Goal: Task Accomplishment & Management: Use online tool/utility

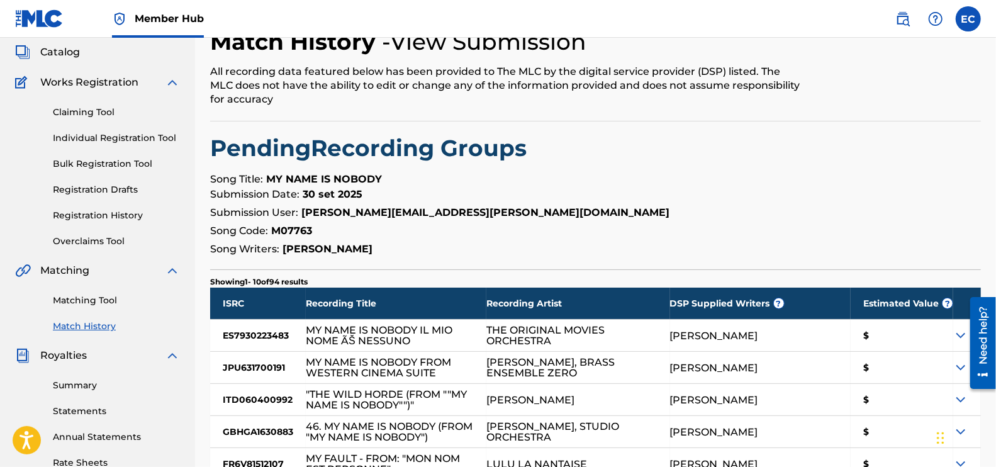
scroll to position [73, 0]
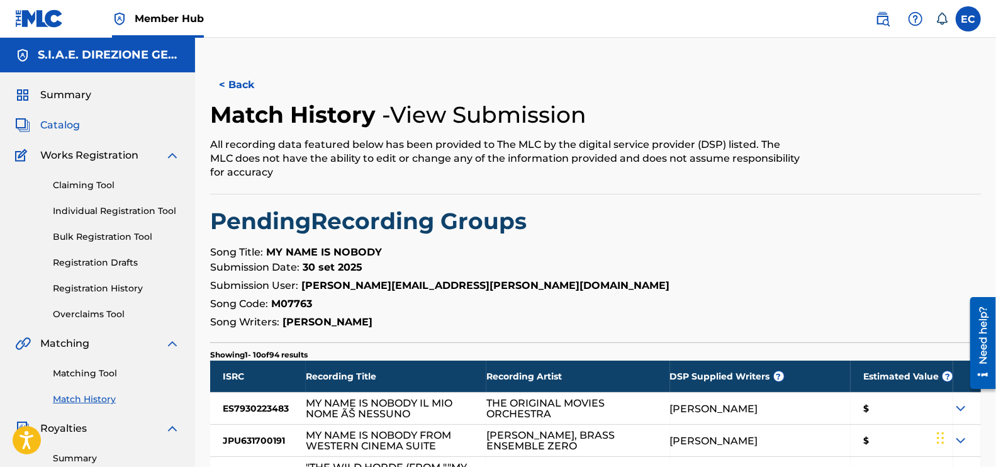
click at [60, 123] on span "Catalog" at bounding box center [60, 125] width 40 height 15
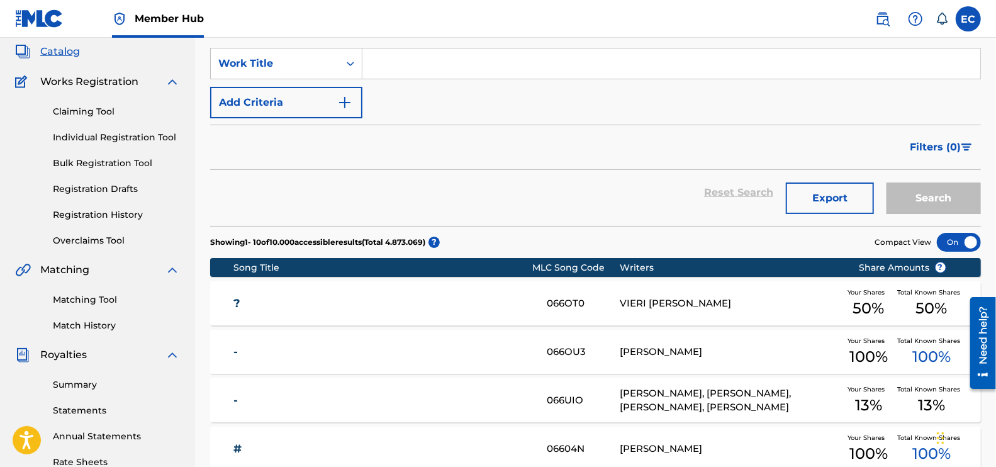
scroll to position [236, 0]
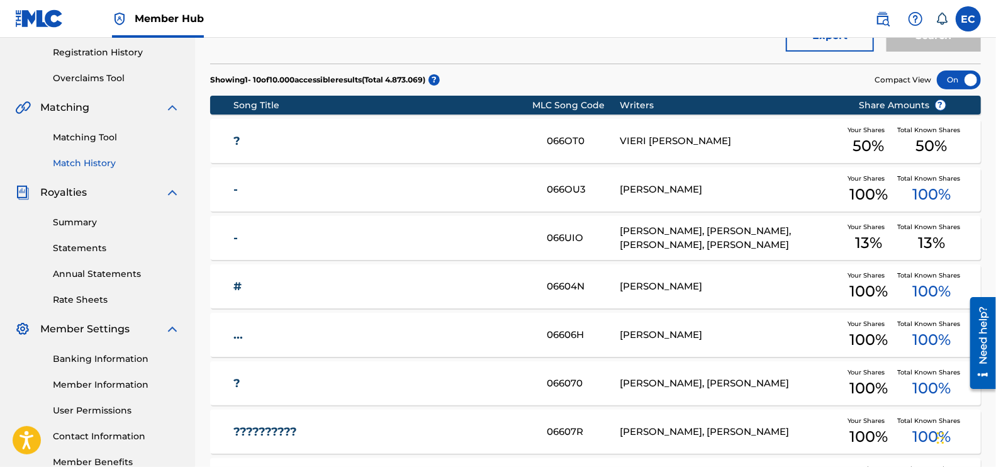
click at [91, 164] on link "Match History" at bounding box center [116, 163] width 127 height 13
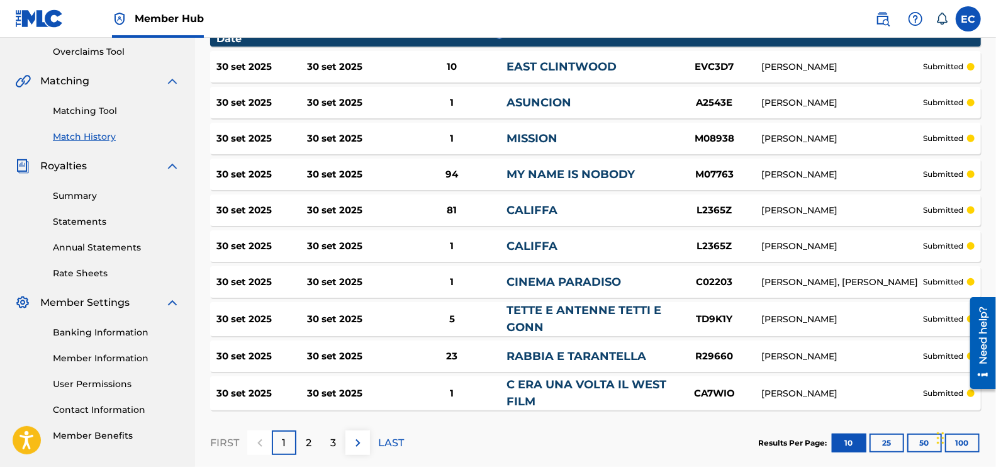
scroll to position [330, 0]
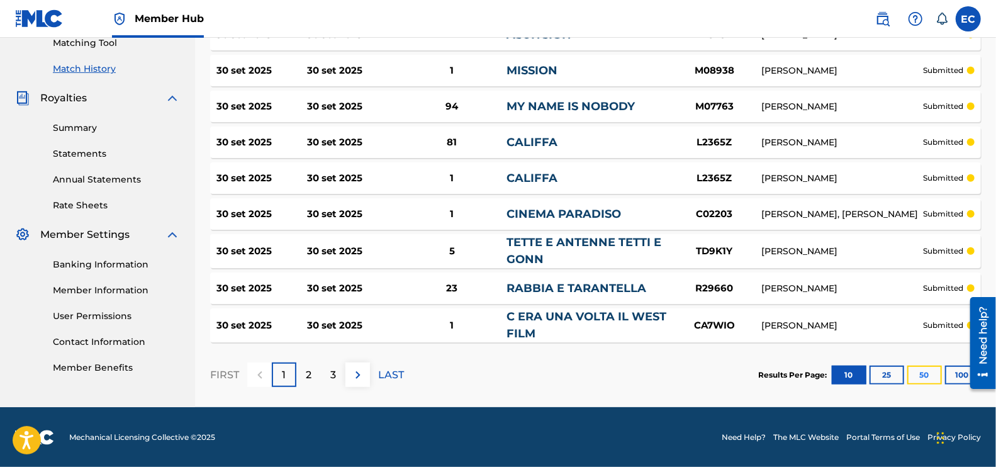
click at [927, 376] on button "50" at bounding box center [925, 375] width 35 height 19
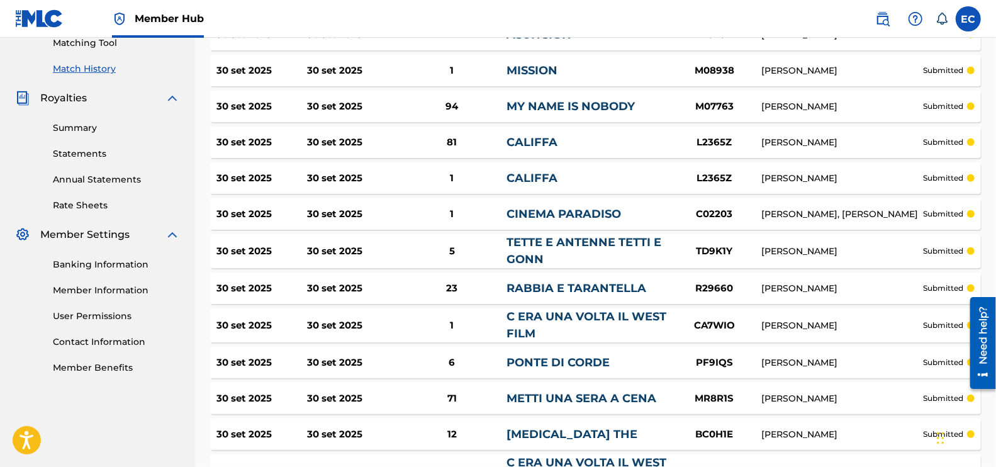
scroll to position [409, 0]
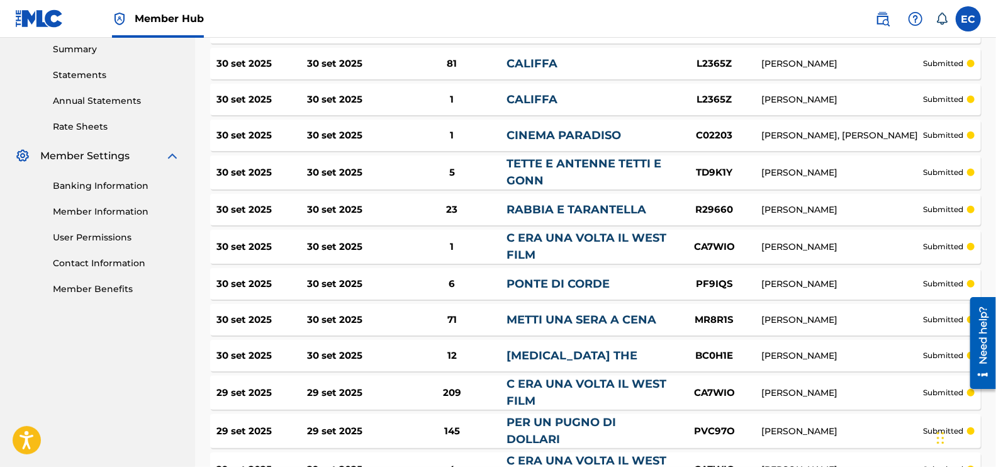
click at [618, 201] on div "RABBIA E TARANTELLA" at bounding box center [587, 209] width 161 height 17
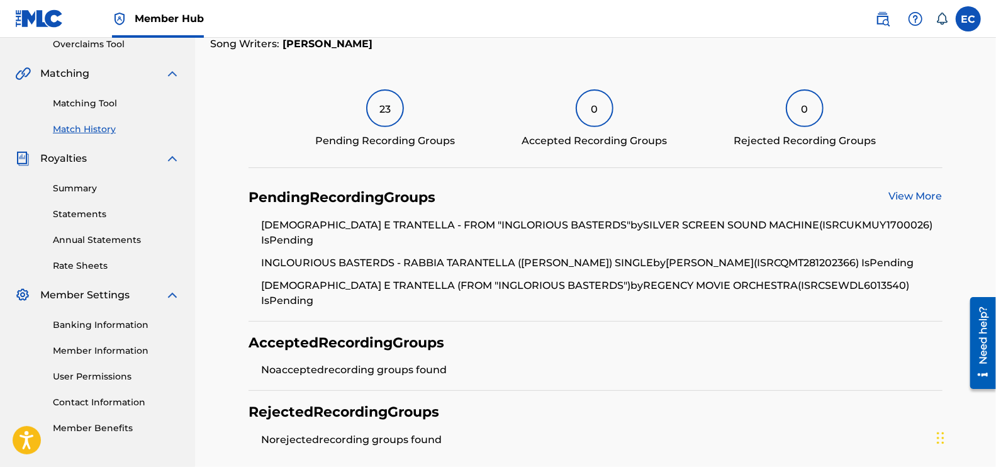
scroll to position [213, 0]
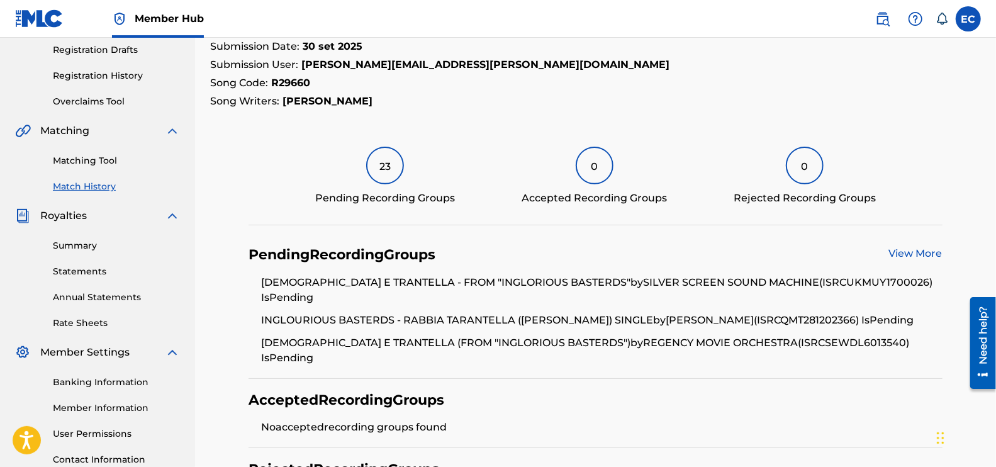
click at [389, 172] on div "23" at bounding box center [385, 166] width 38 height 38
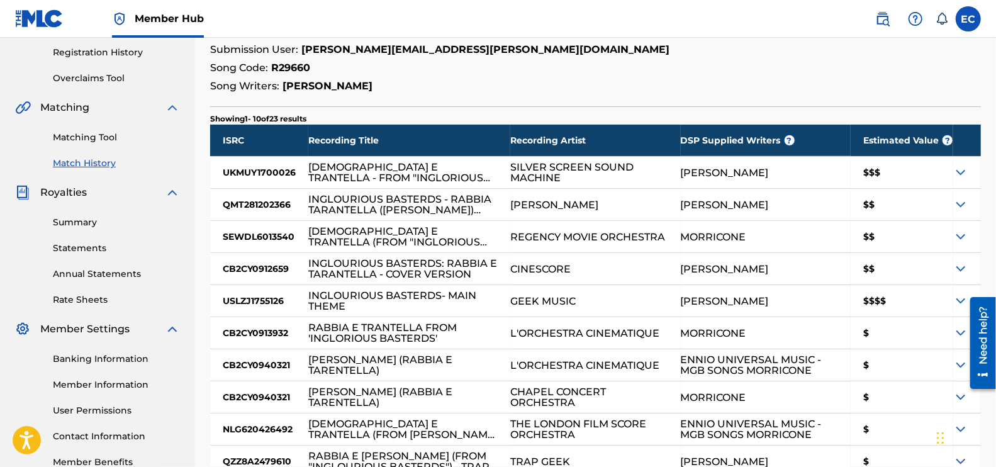
scroll to position [314, 0]
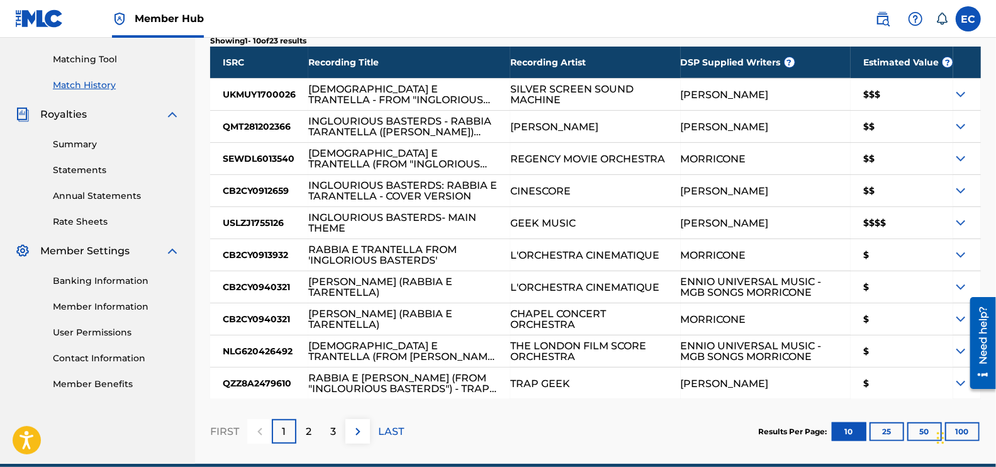
click at [916, 223] on div "$$$$" at bounding box center [902, 222] width 103 height 31
click at [960, 227] on img at bounding box center [961, 222] width 15 height 15
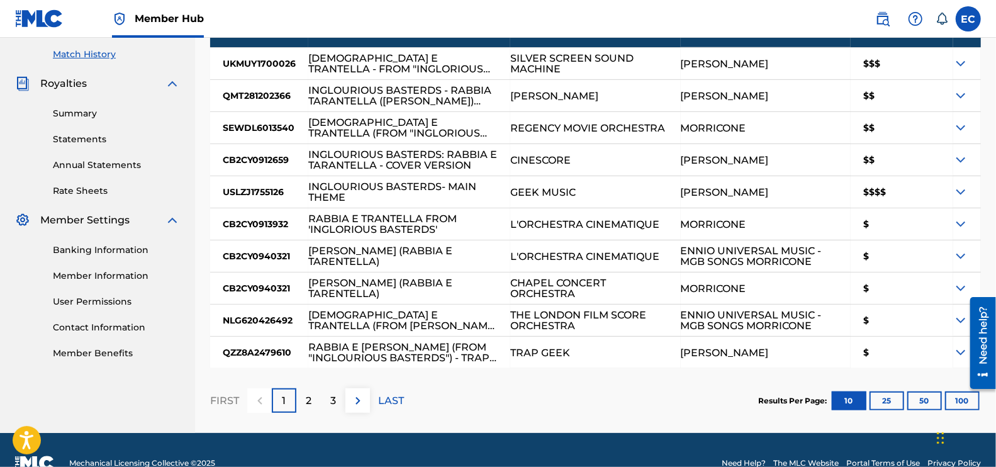
scroll to position [371, 0]
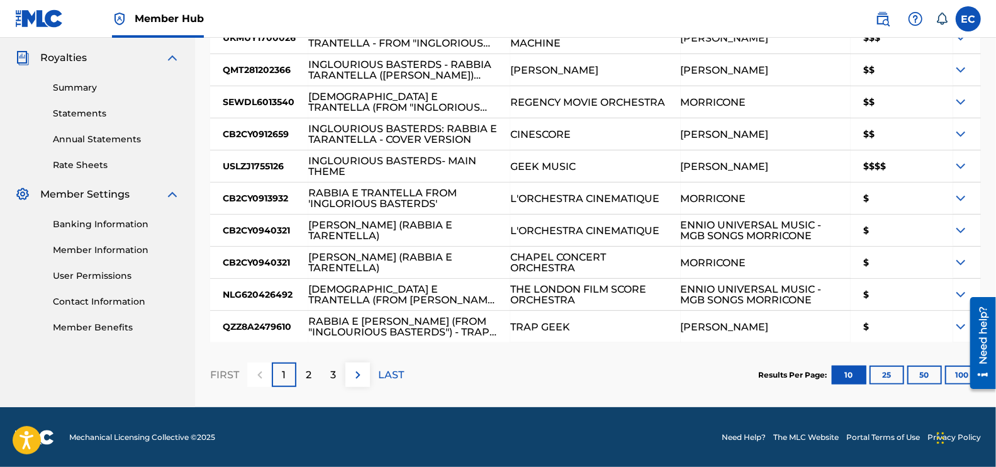
click at [961, 166] on img at bounding box center [961, 166] width 15 height 15
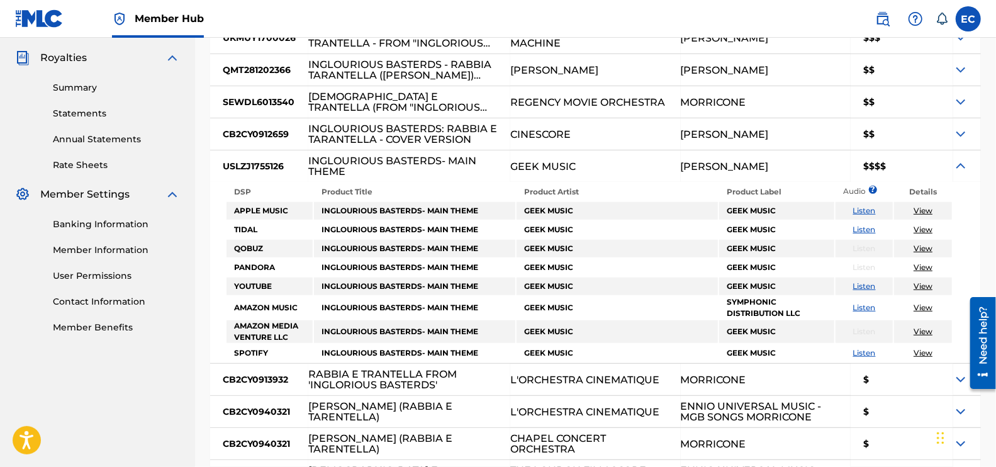
click at [870, 350] on link "Listen" at bounding box center [865, 352] width 23 height 9
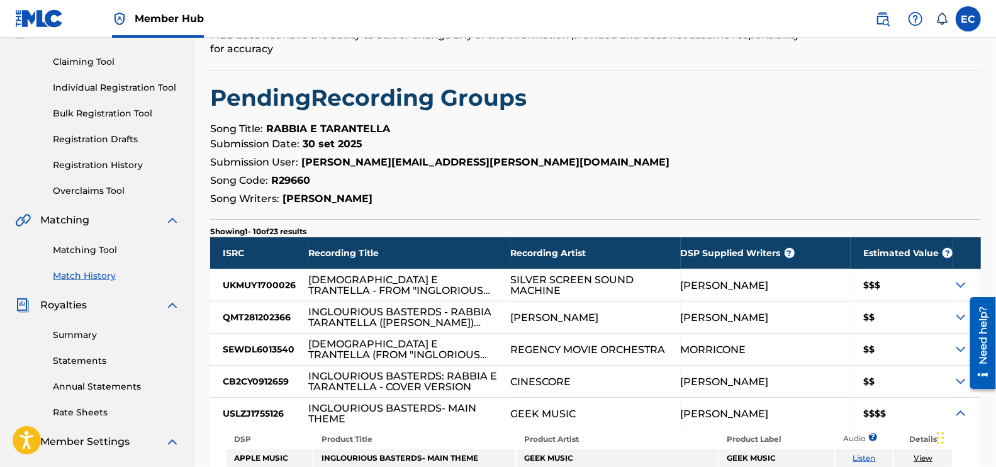
scroll to position [0, 0]
